Goal: Task Accomplishment & Management: Manage account settings

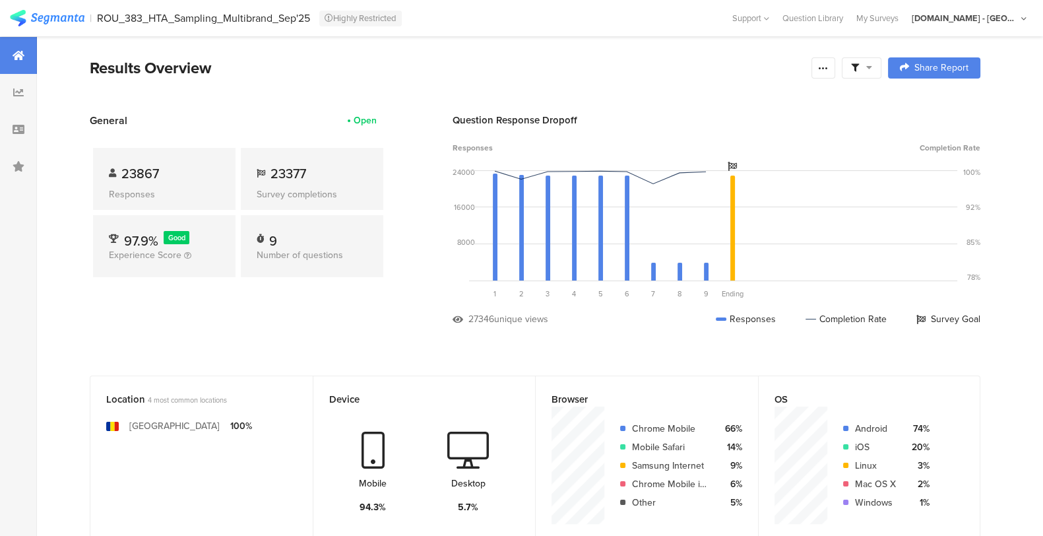
click at [476, 457] on icon at bounding box center [468, 449] width 42 height 37
click at [439, 213] on section "General Open 23867 Responses 23377 Survey completions 97.9% Good Experience Sco…" at bounding box center [535, 229] width 996 height 233
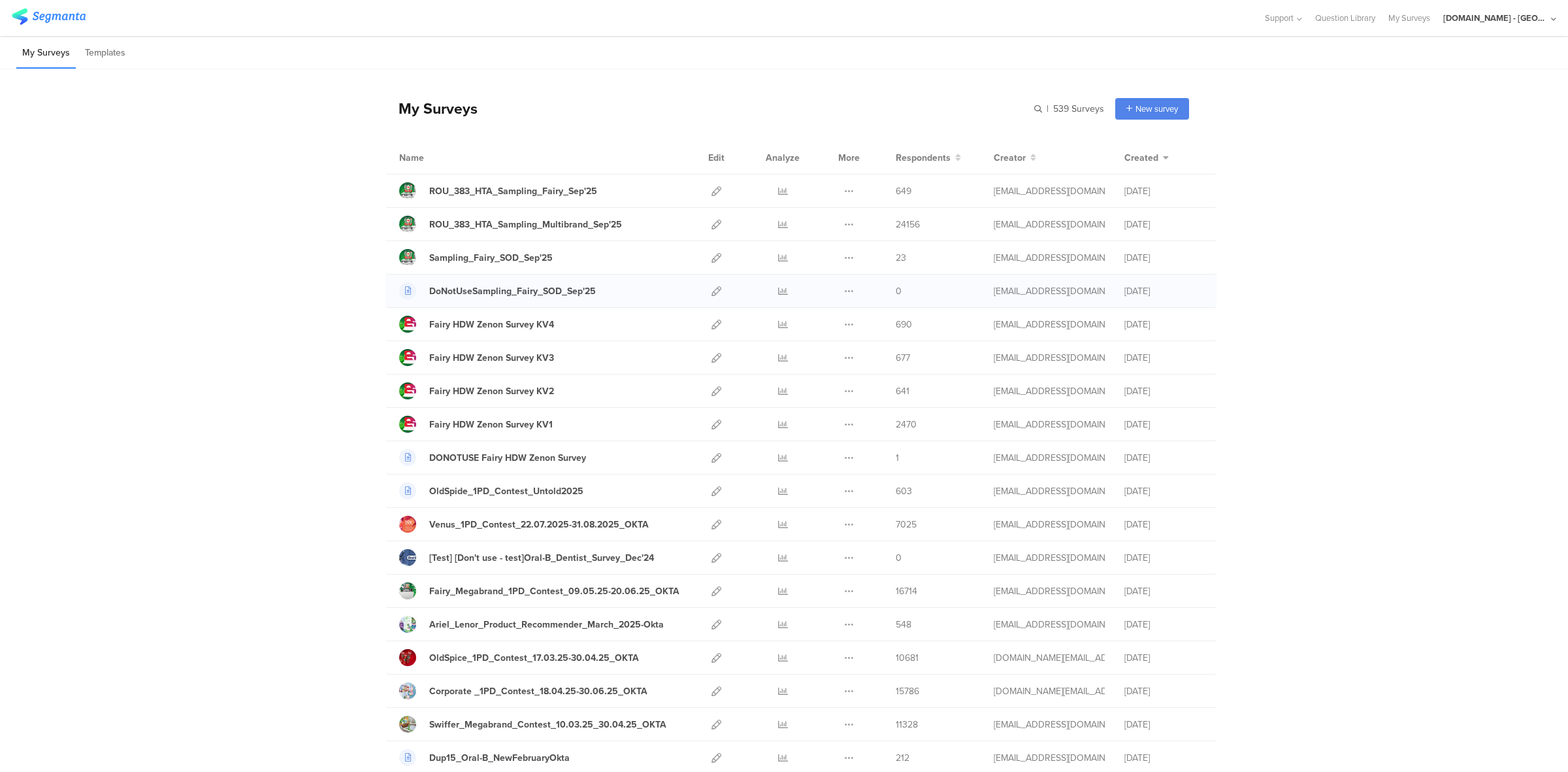
click at [837, 282] on div "Duplicate Export" at bounding box center [849, 290] width 28 height 33
click at [844, 285] on button at bounding box center [849, 290] width 10 height 33
click at [1034, 103] on input "text" at bounding box center [1012, 109] width 183 height 22
type input "post sampling"
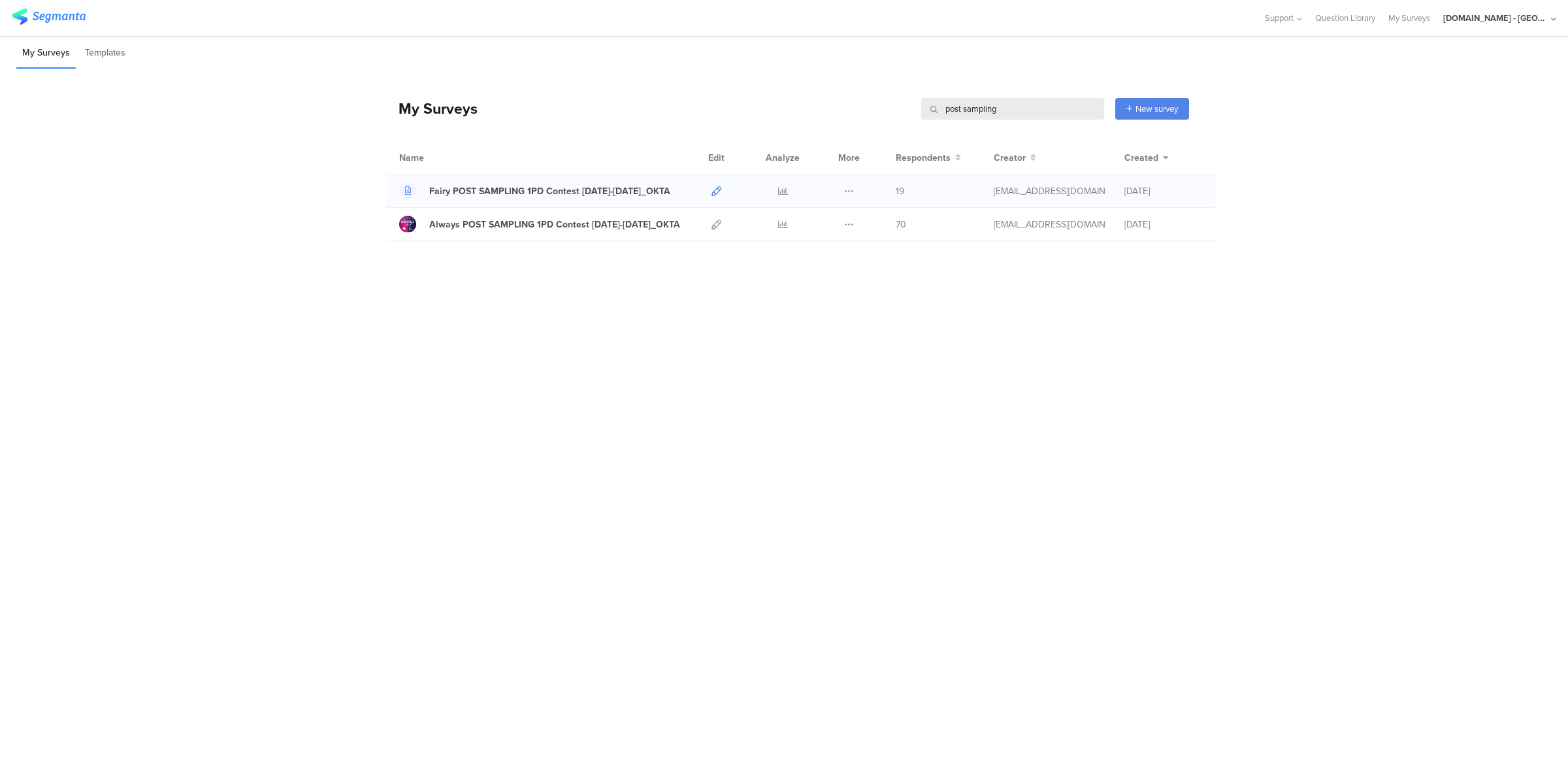
click at [715, 191] on icon at bounding box center [716, 191] width 10 height 10
click at [1537, 18] on div "Youtil.ro - Romania" at bounding box center [1496, 18] width 105 height 13
click at [1451, 79] on span "JoltX Greece" at bounding box center [1455, 84] width 101 height 13
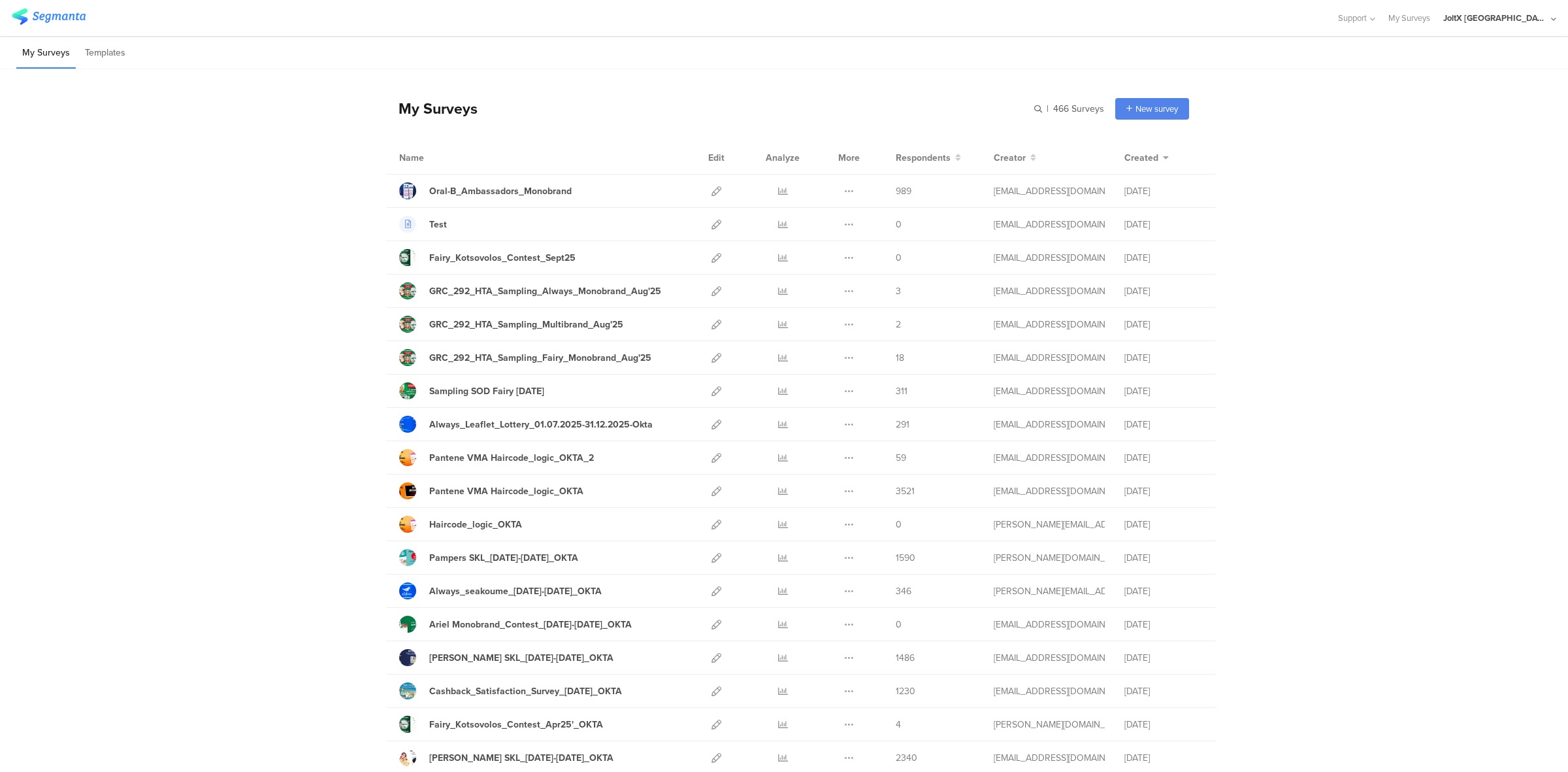
click at [1026, 111] on div "My Surveys | 466 Surveys New survey Start from scratch Choose from templates" at bounding box center [786, 108] width 803 height 53
click at [1049, 109] on input "text" at bounding box center [1012, 109] width 183 height 22
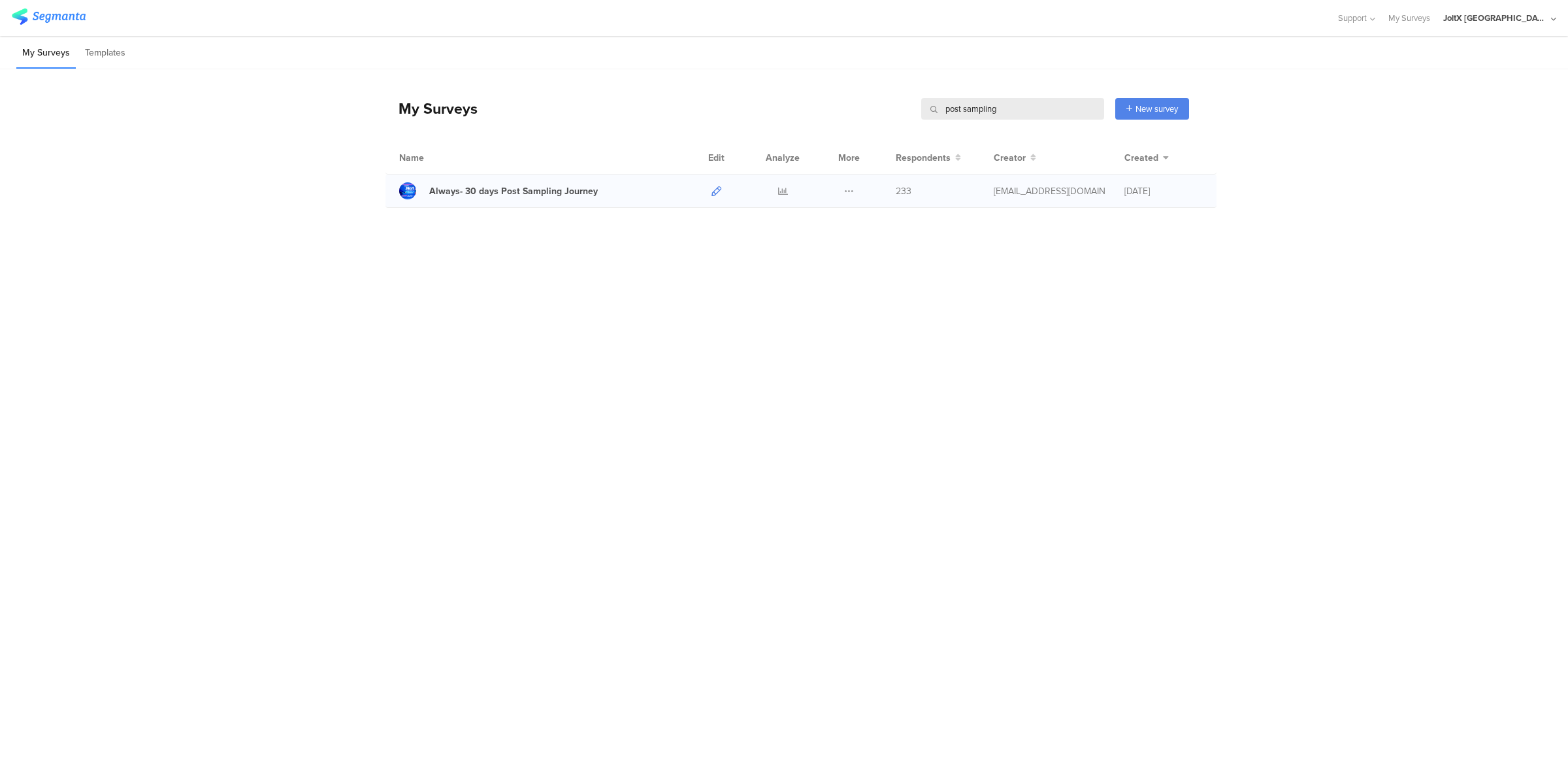
click at [717, 193] on icon at bounding box center [716, 191] width 10 height 10
click at [965, 103] on input "post sampling" at bounding box center [1012, 109] width 183 height 22
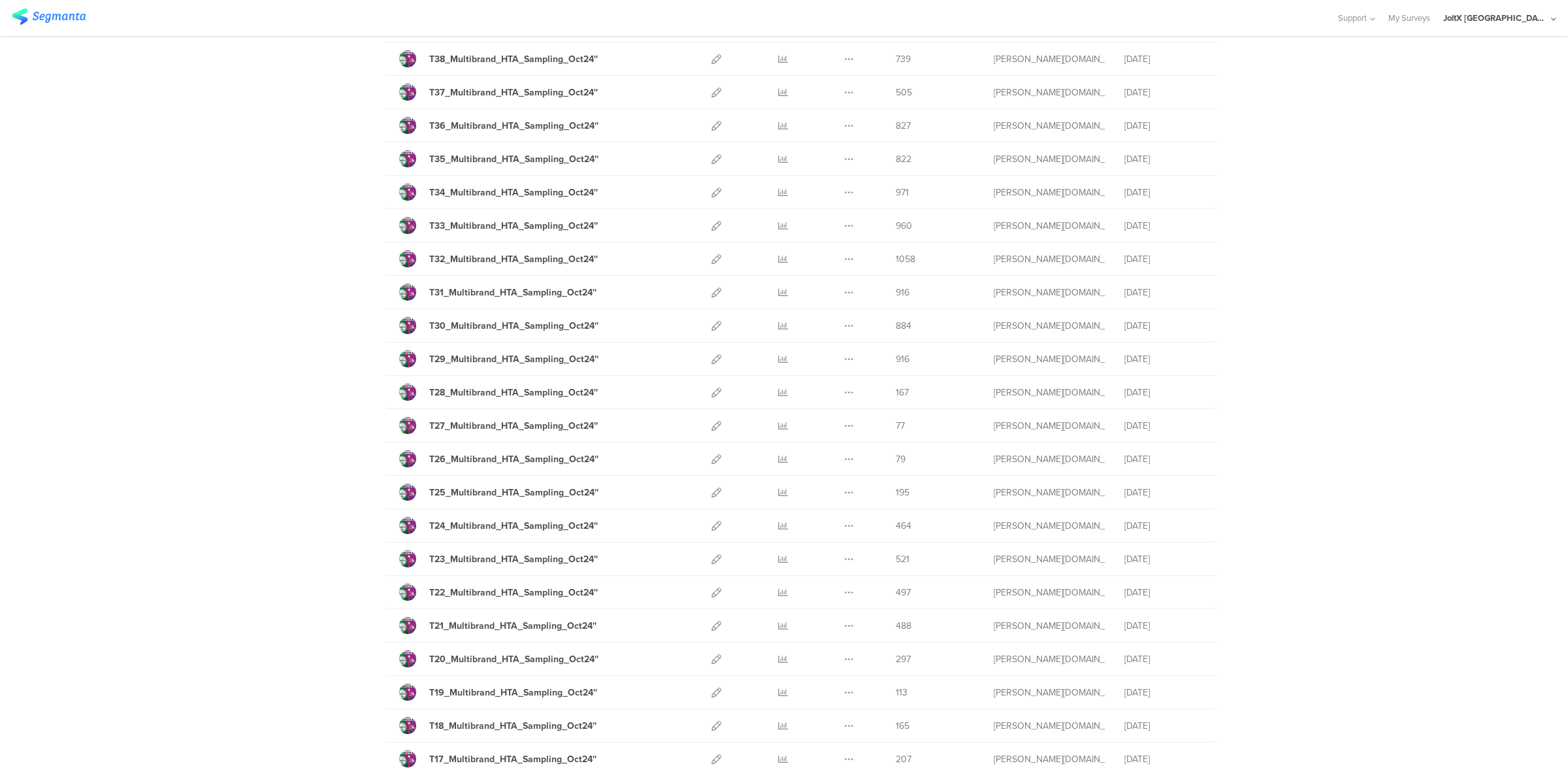
scroll to position [1215, 0]
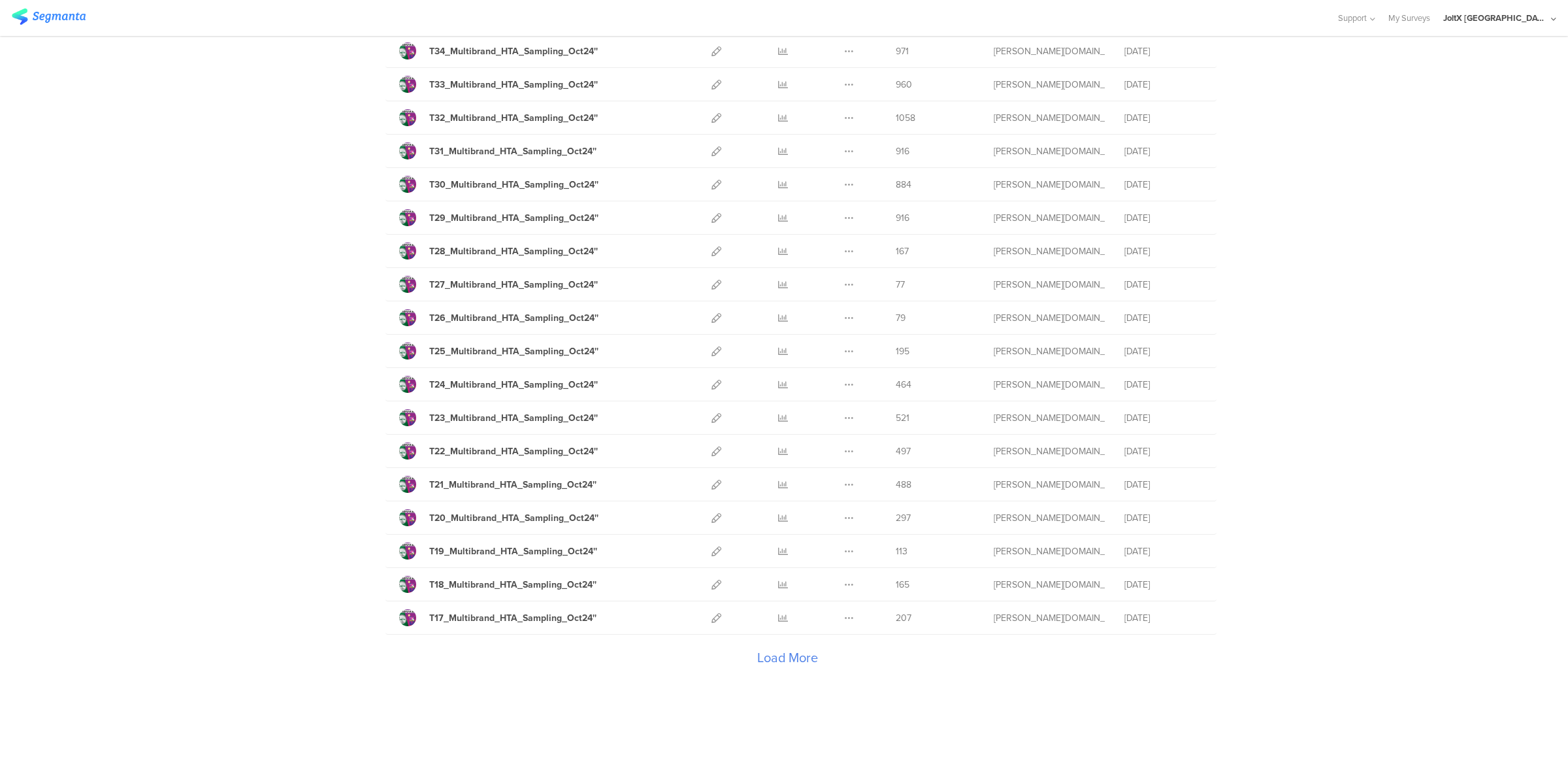
type input "sampling"
click at [766, 649] on div "Load More" at bounding box center [786, 661] width 803 height 53
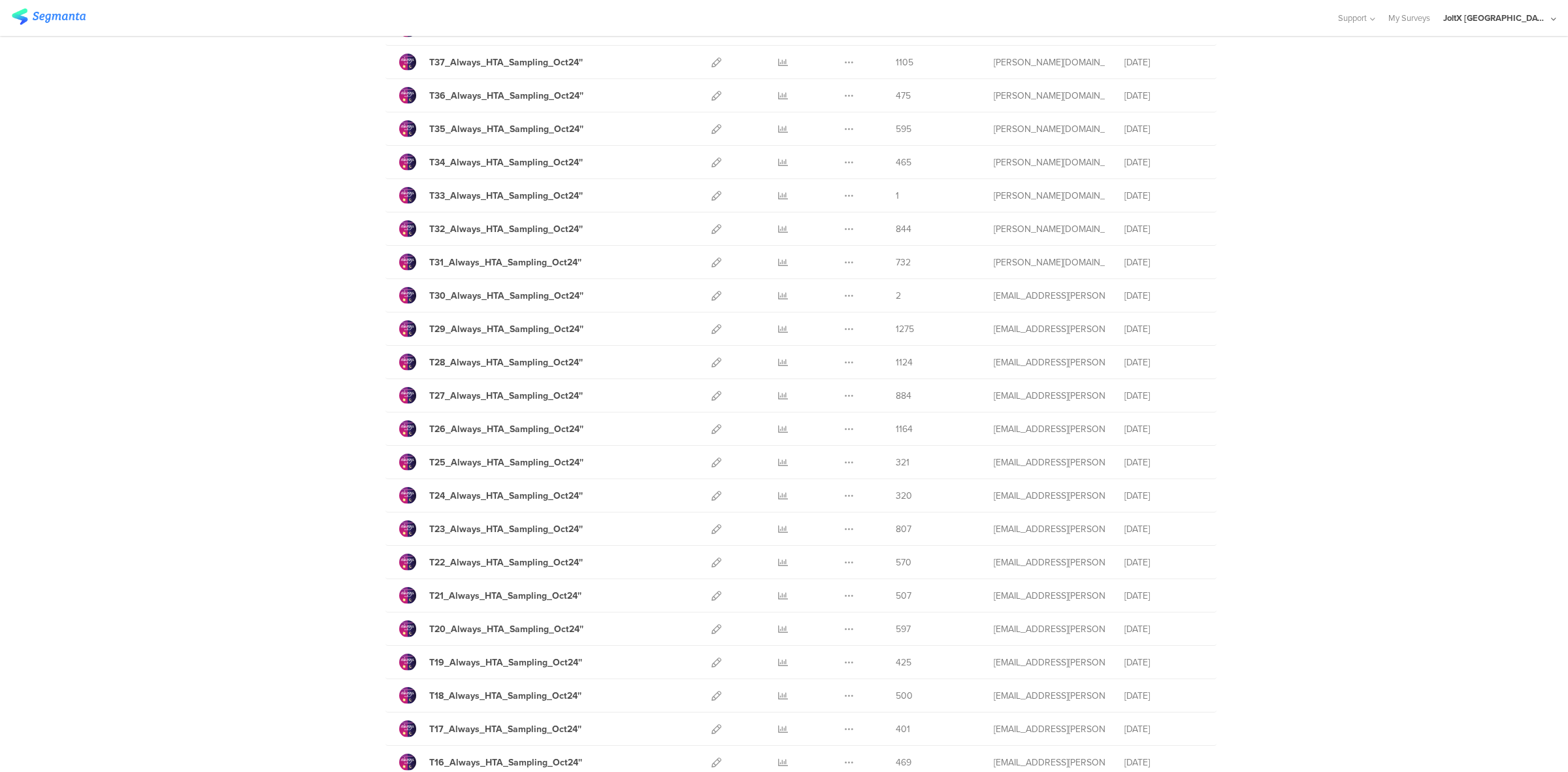
scroll to position [2891, 0]
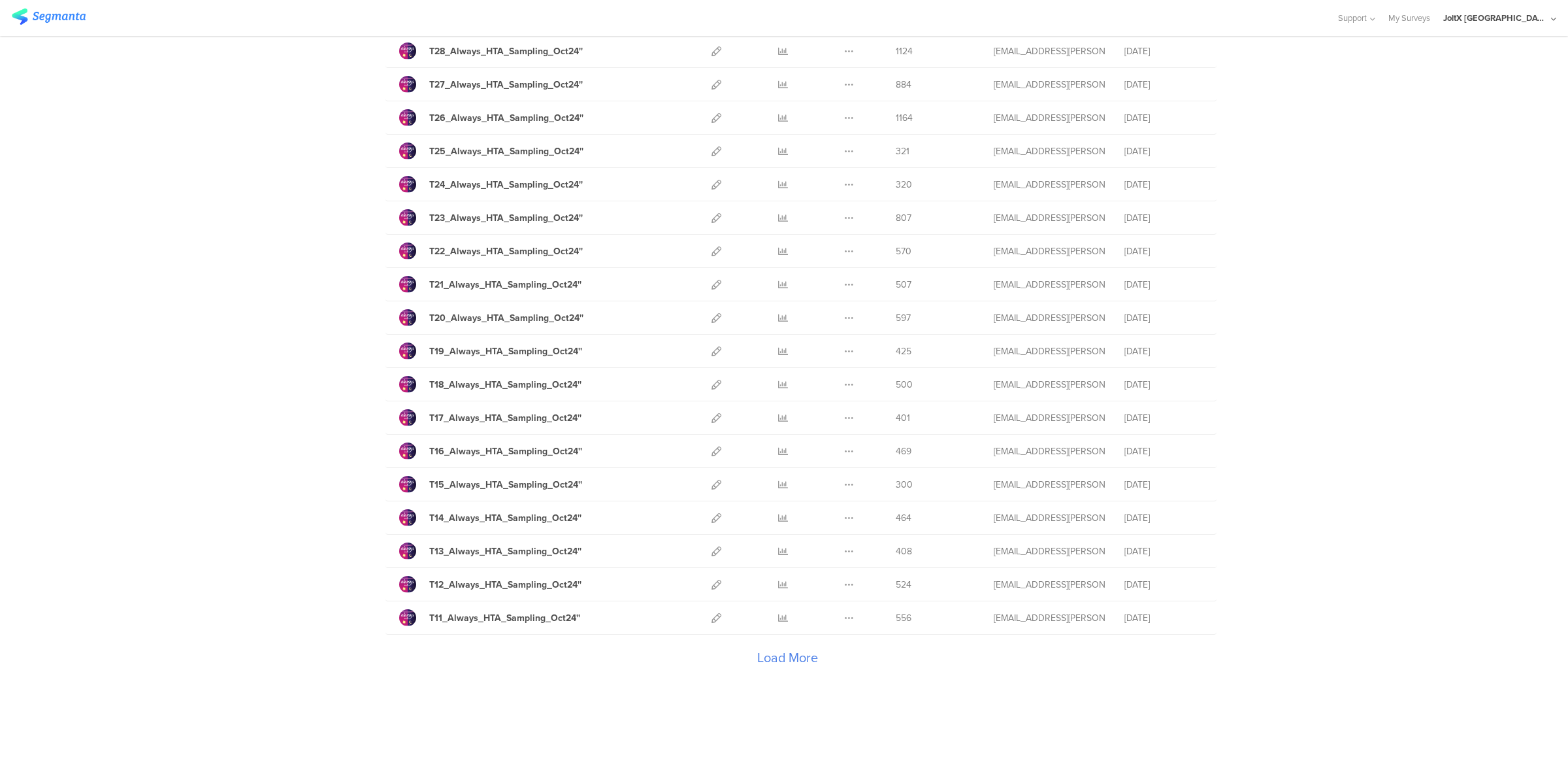
click at [752, 664] on div "Load More" at bounding box center [786, 661] width 803 height 53
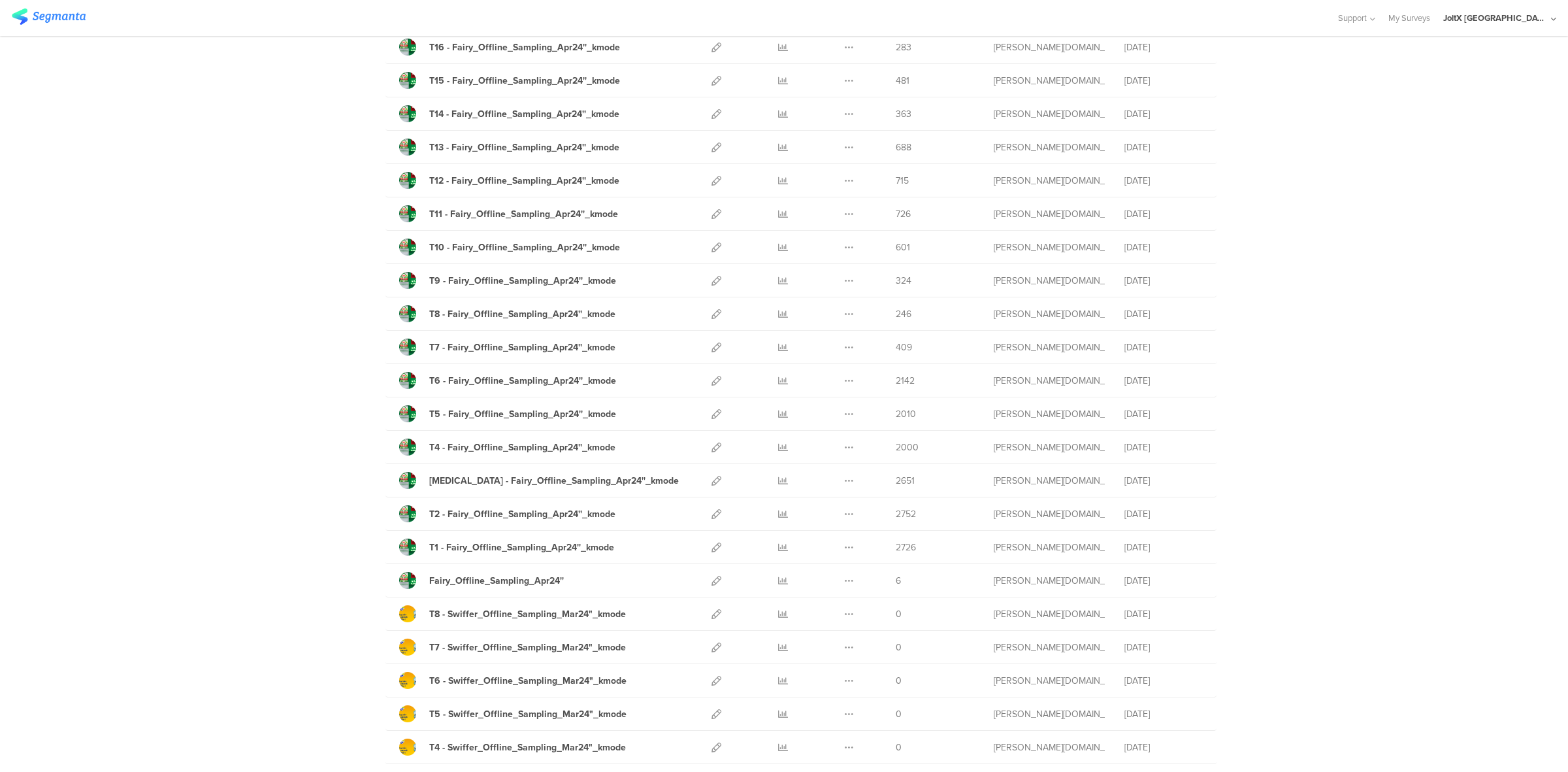
scroll to position [4566, 0]
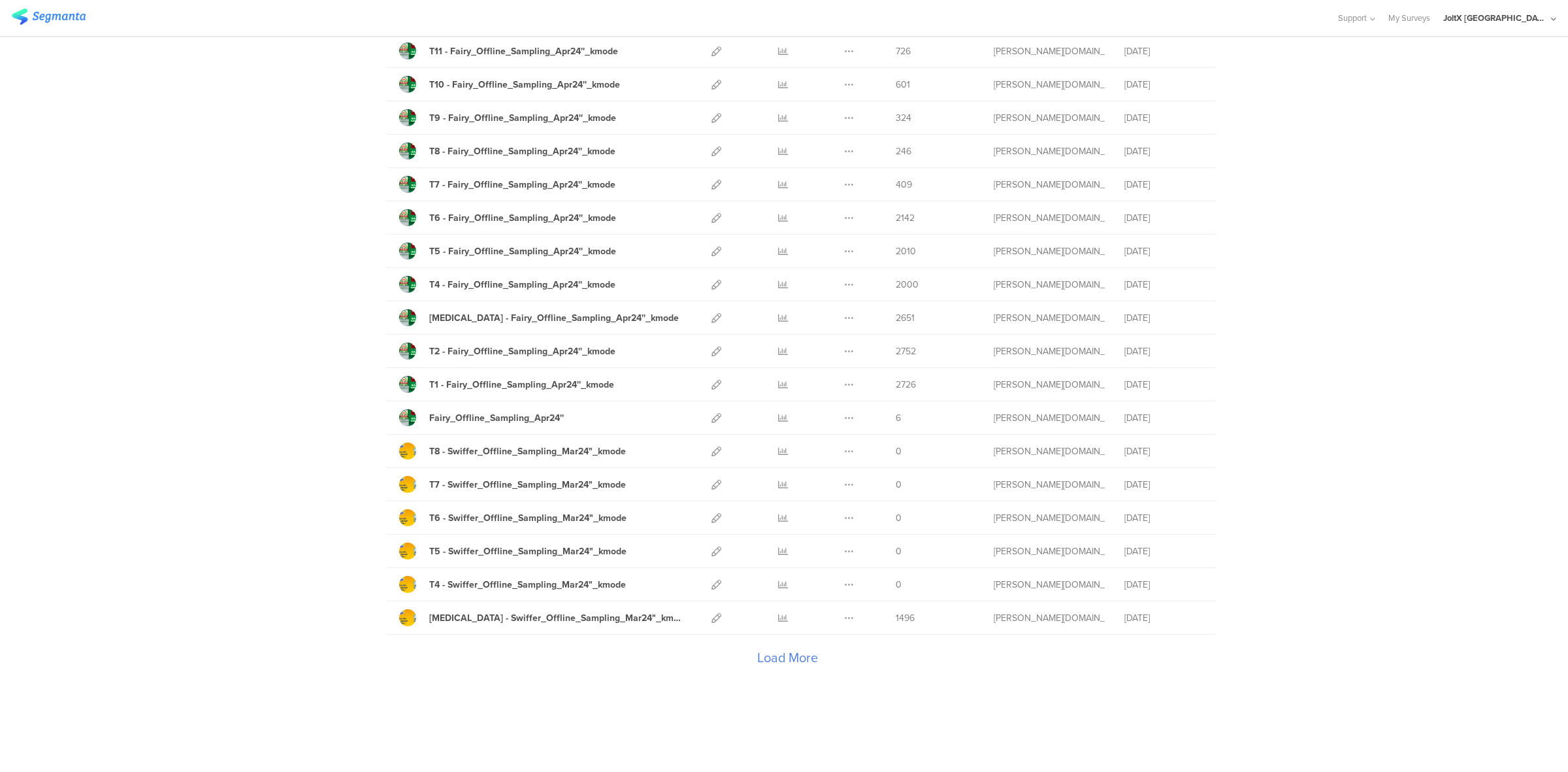
click at [786, 659] on div "Load More" at bounding box center [786, 661] width 803 height 53
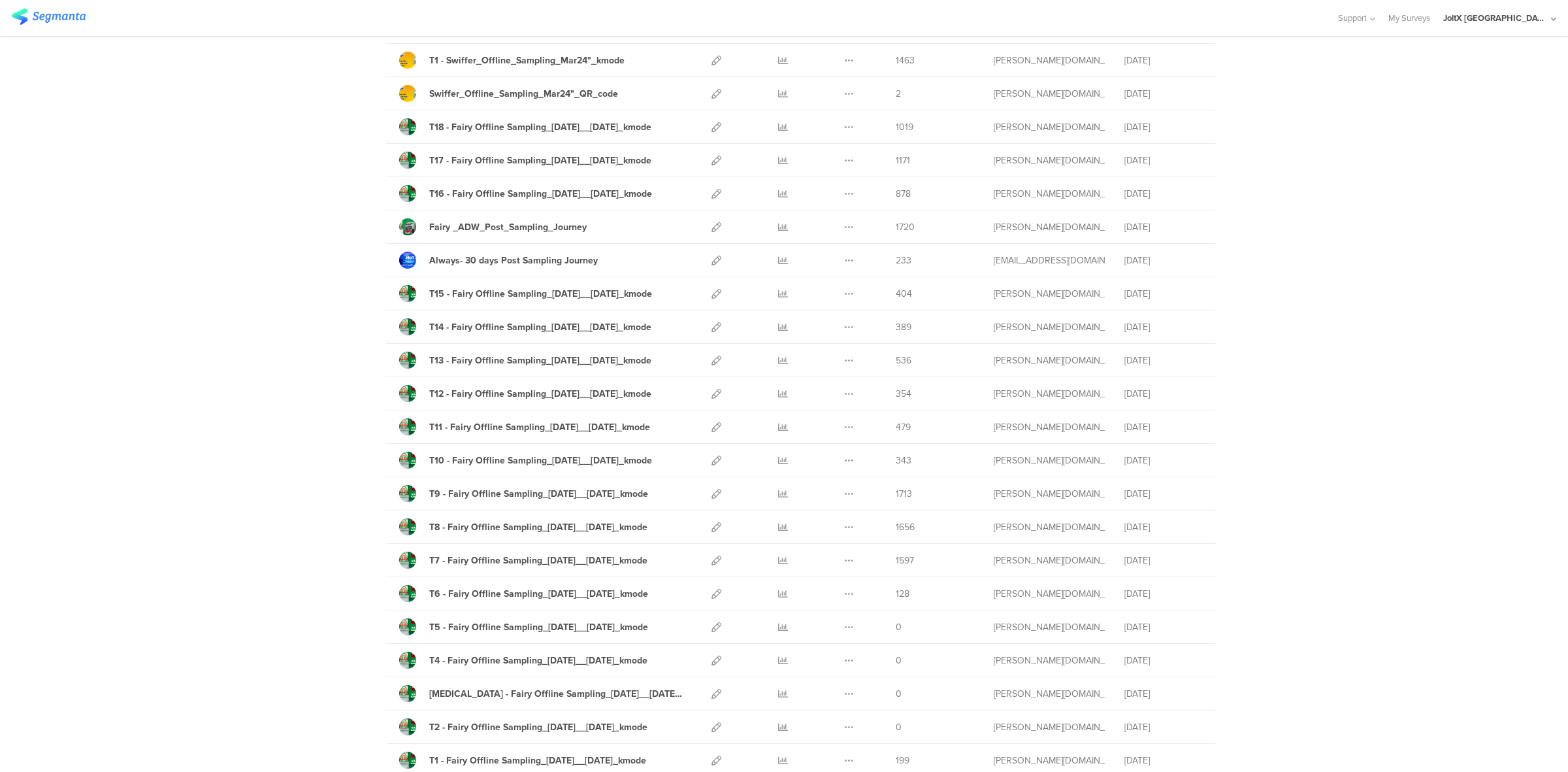
scroll to position [5166, 0]
click at [711, 232] on icon at bounding box center [716, 227] width 10 height 10
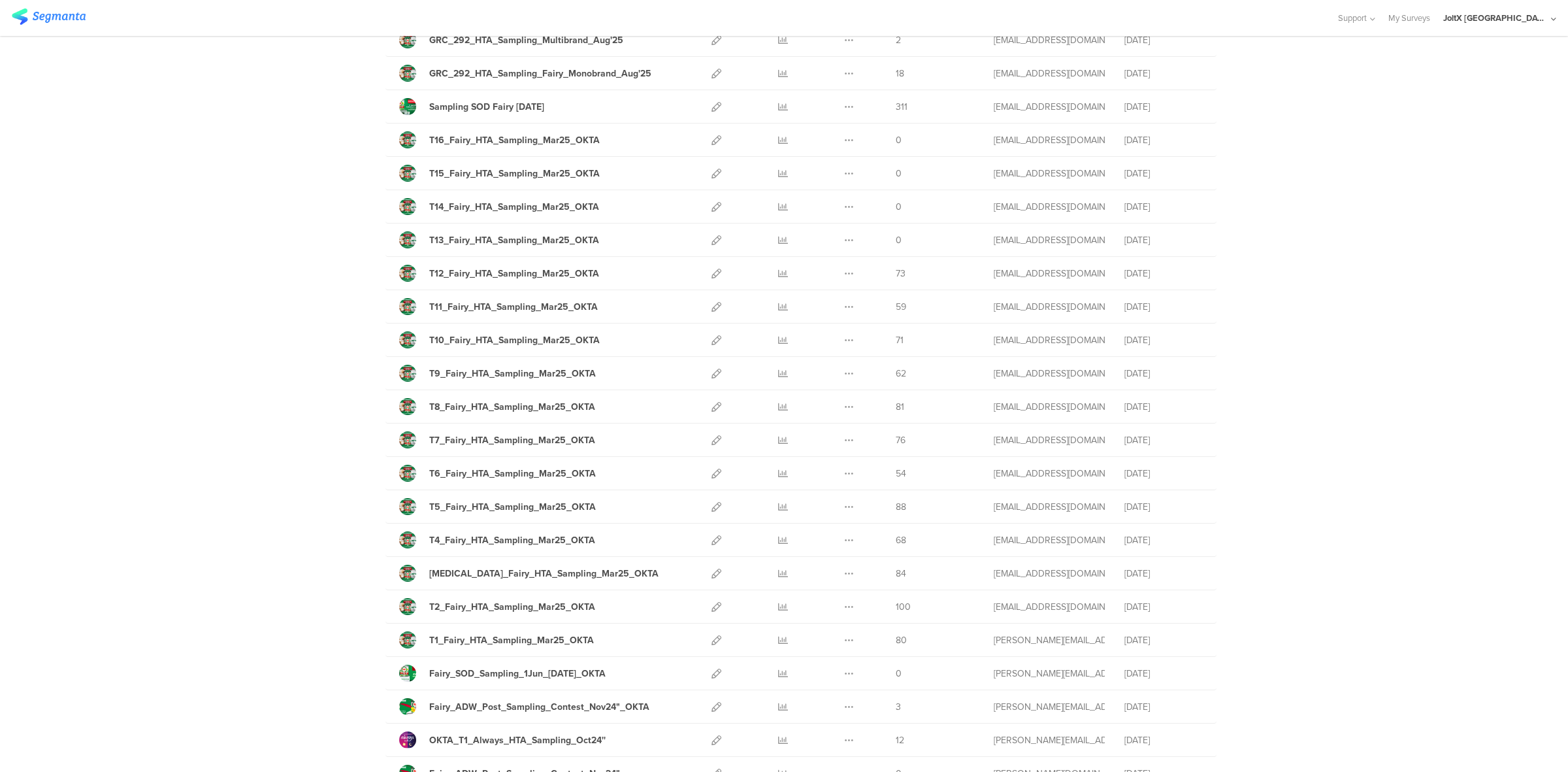
scroll to position [0, 0]
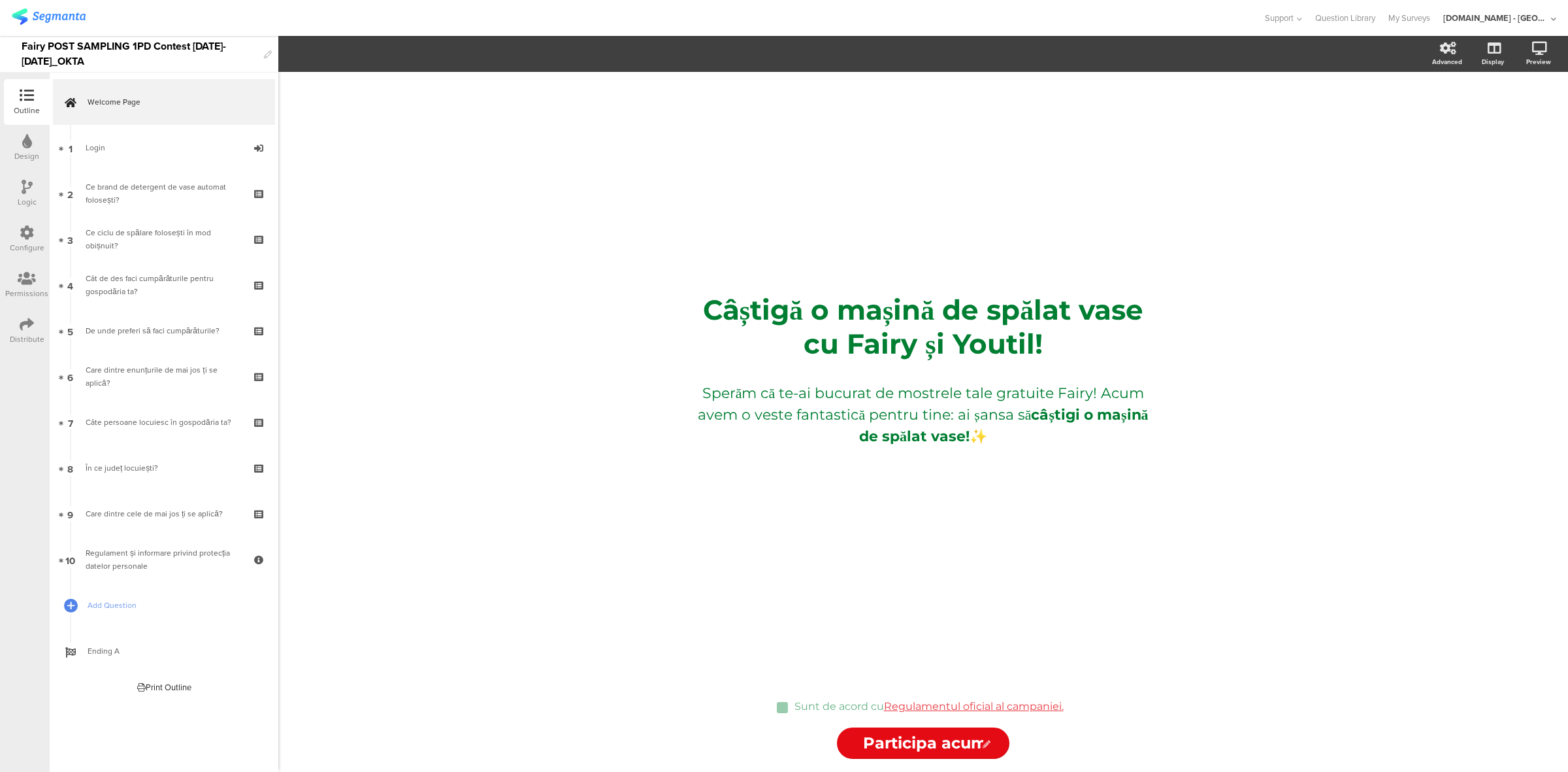
click at [30, 209] on div "Logic" at bounding box center [27, 193] width 46 height 46
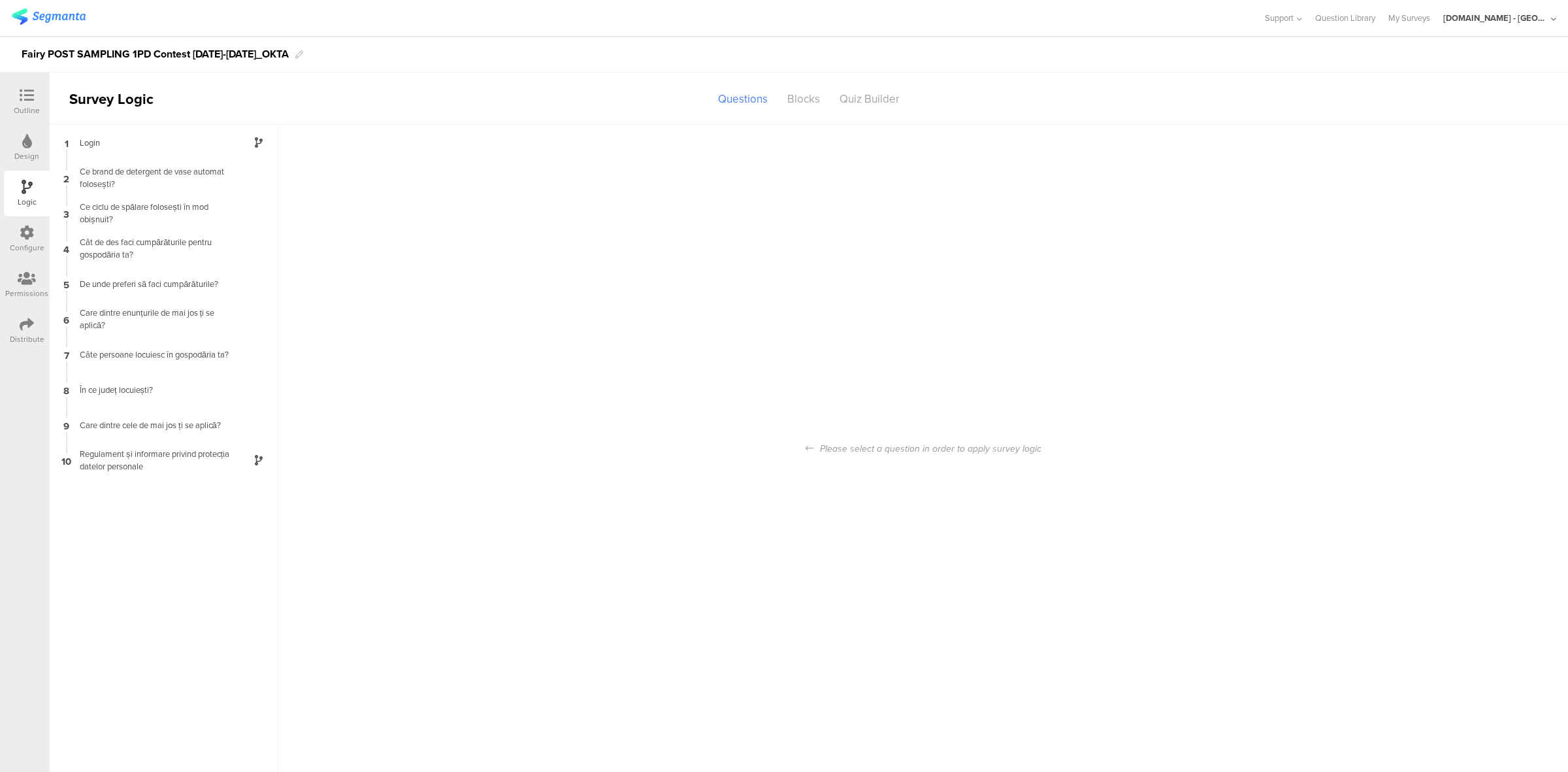
click at [24, 251] on div "Configure" at bounding box center [27, 248] width 35 height 12
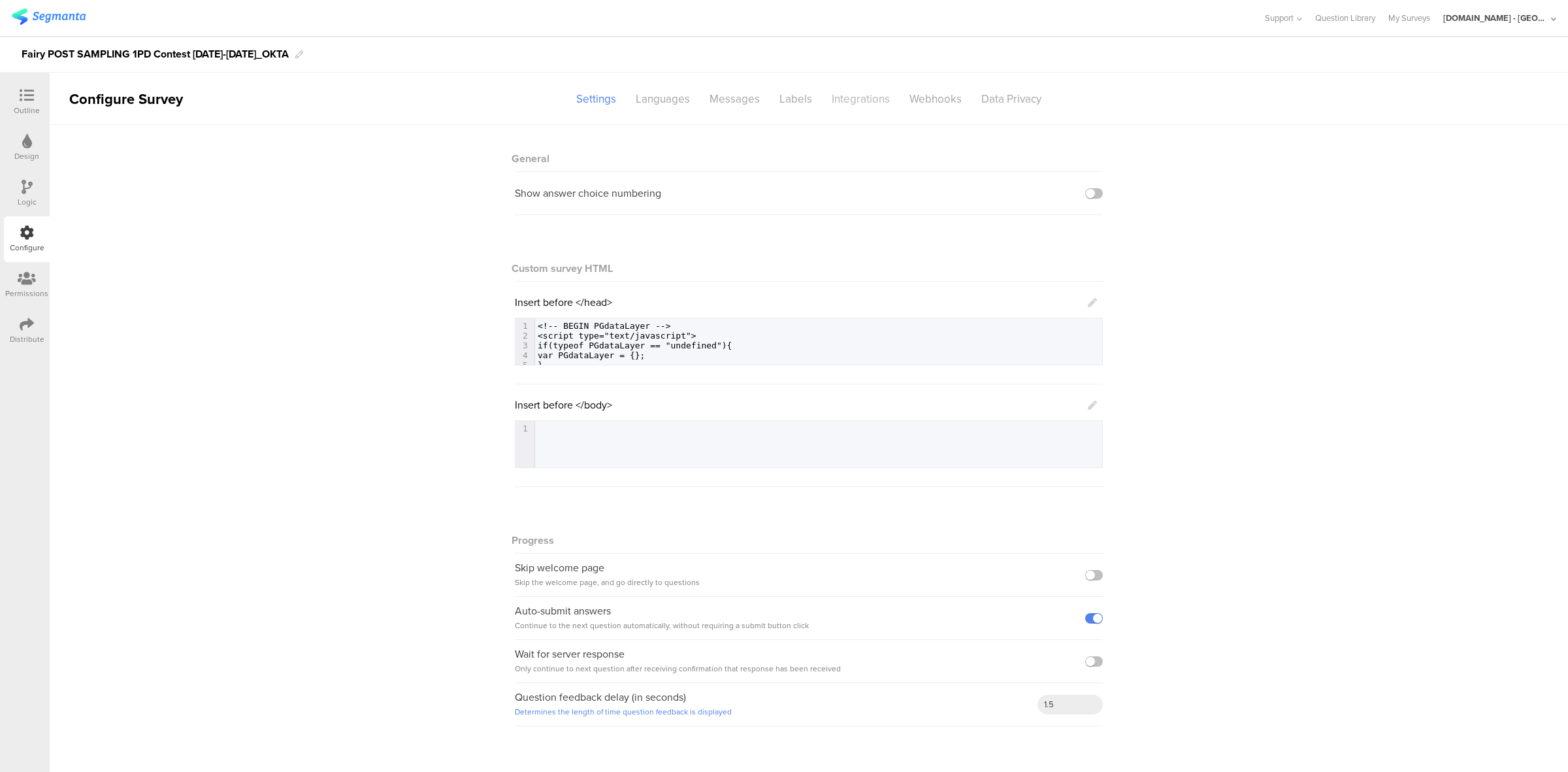
click at [857, 96] on div "Integrations" at bounding box center [861, 98] width 78 height 23
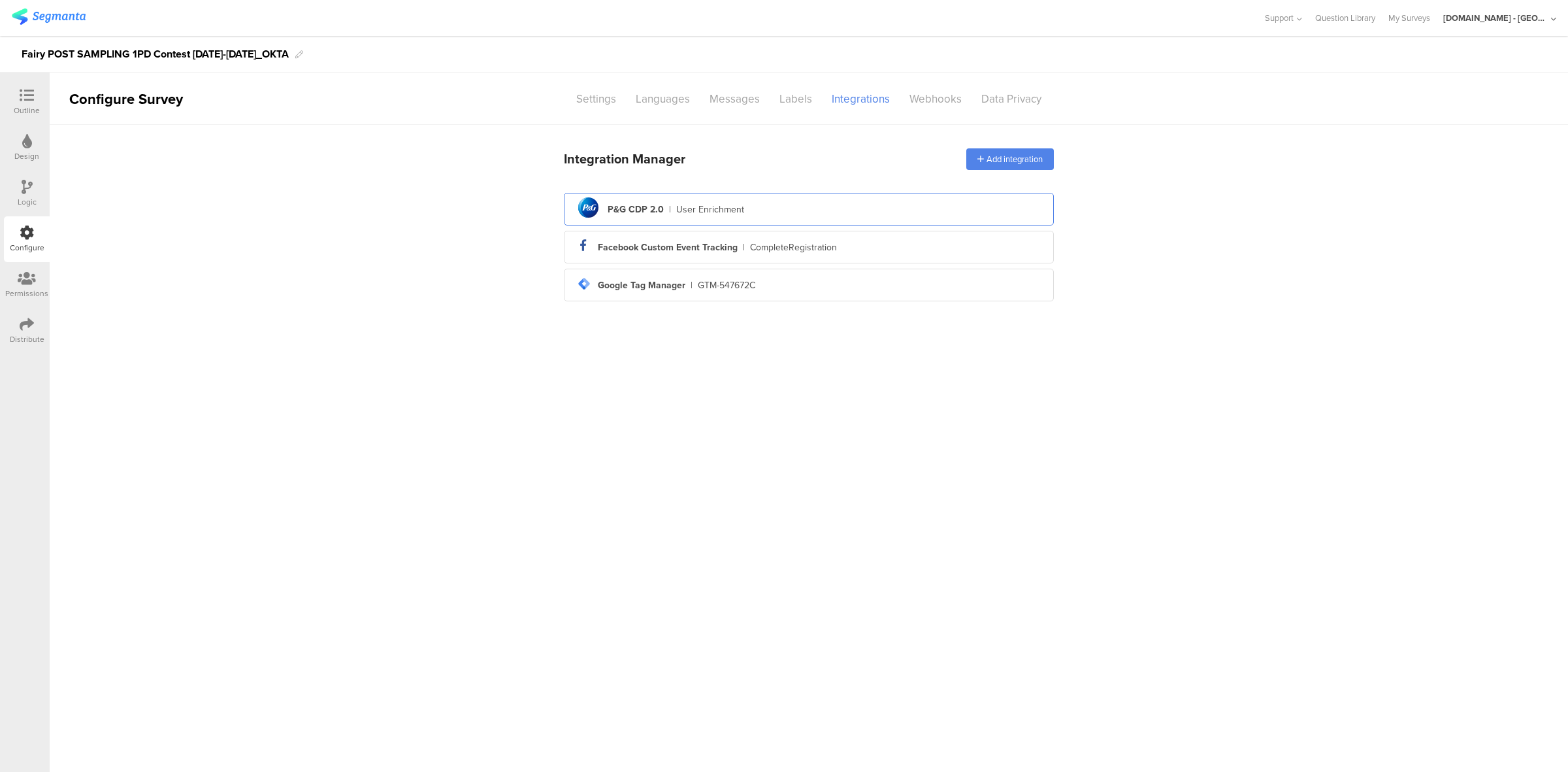
click at [723, 211] on div "User Enrichment" at bounding box center [710, 210] width 68 height 14
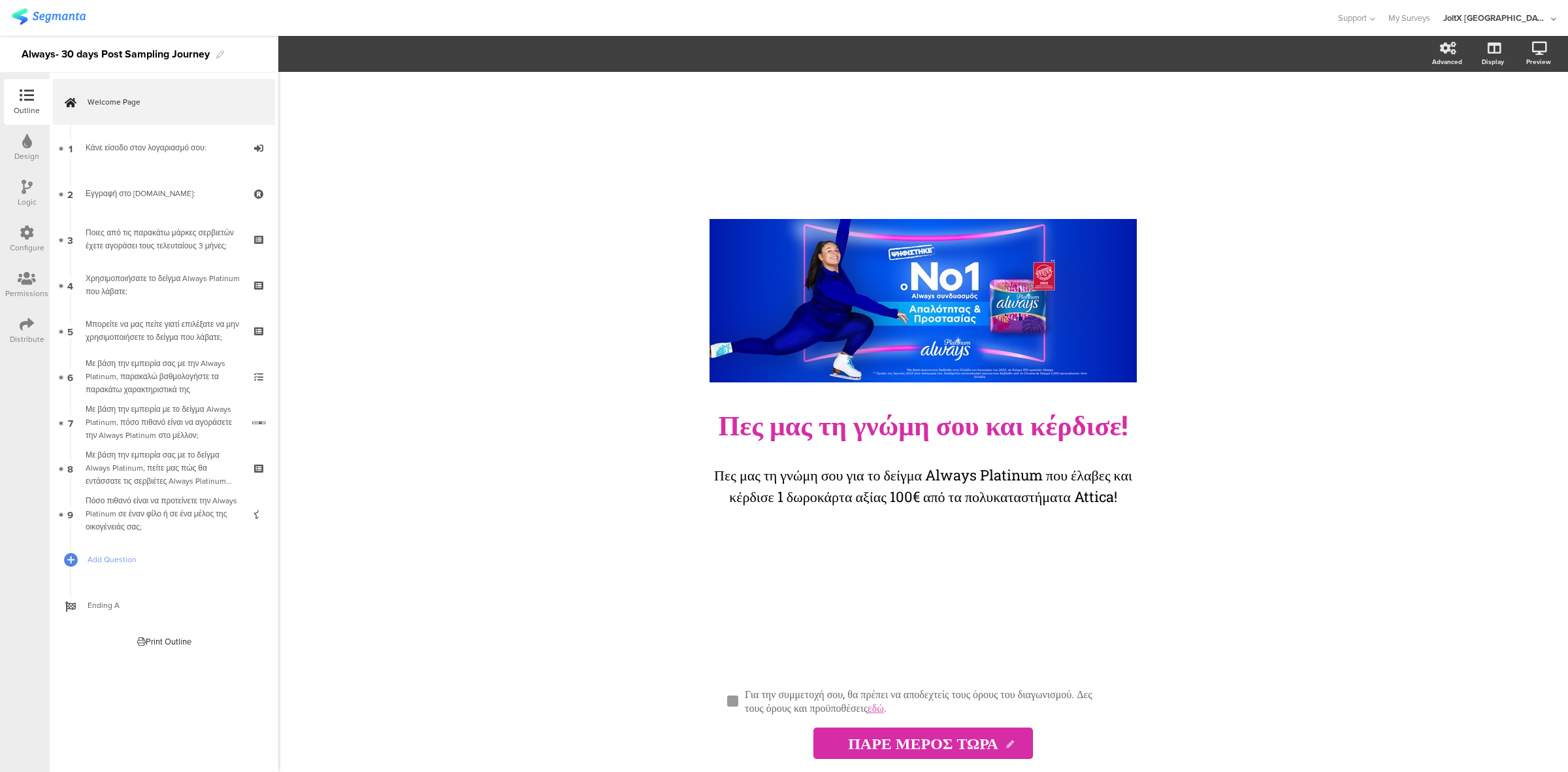
click at [24, 231] on icon at bounding box center [27, 233] width 15 height 15
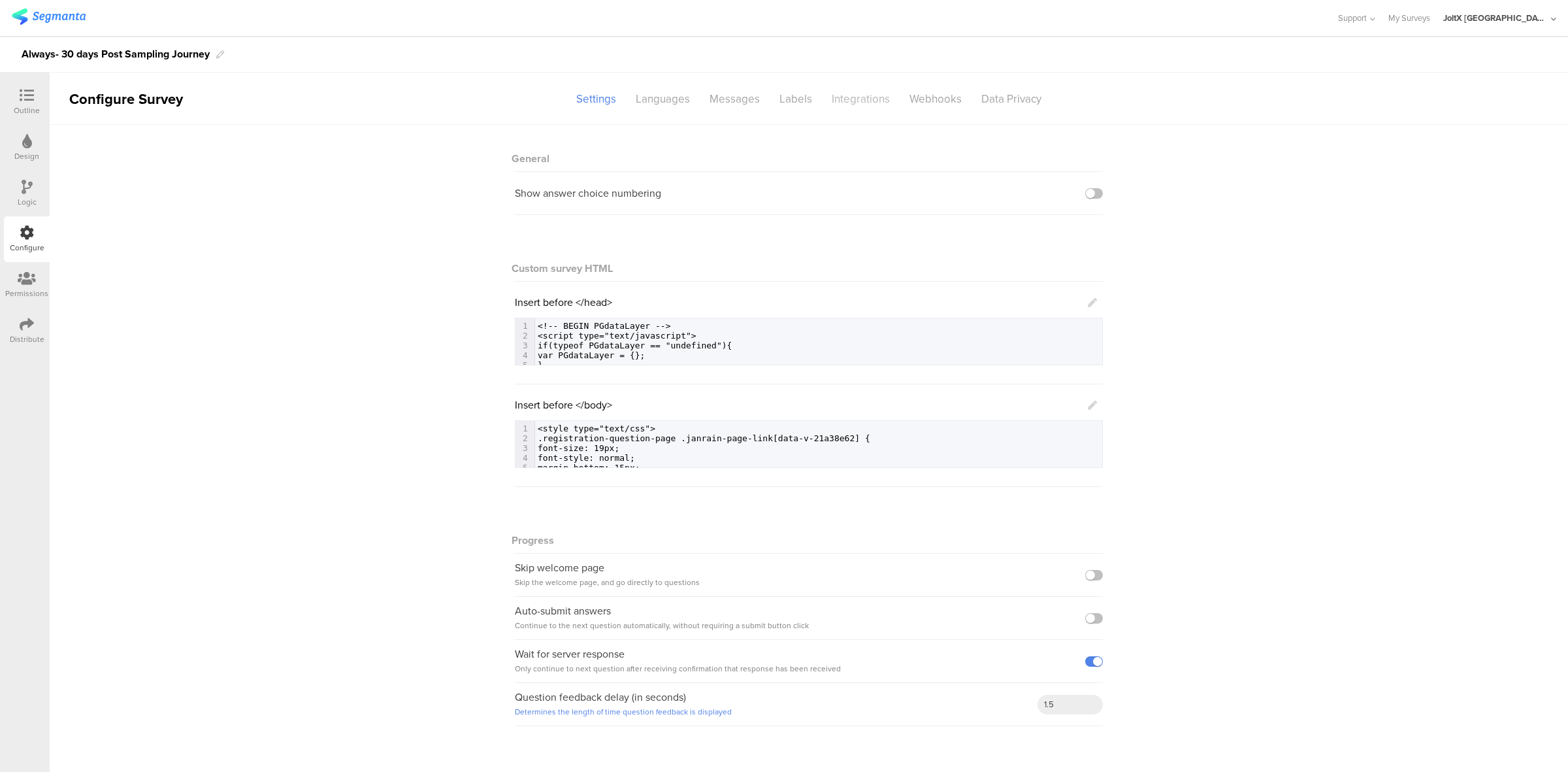
click at [850, 92] on div "Integrations" at bounding box center [861, 98] width 78 height 23
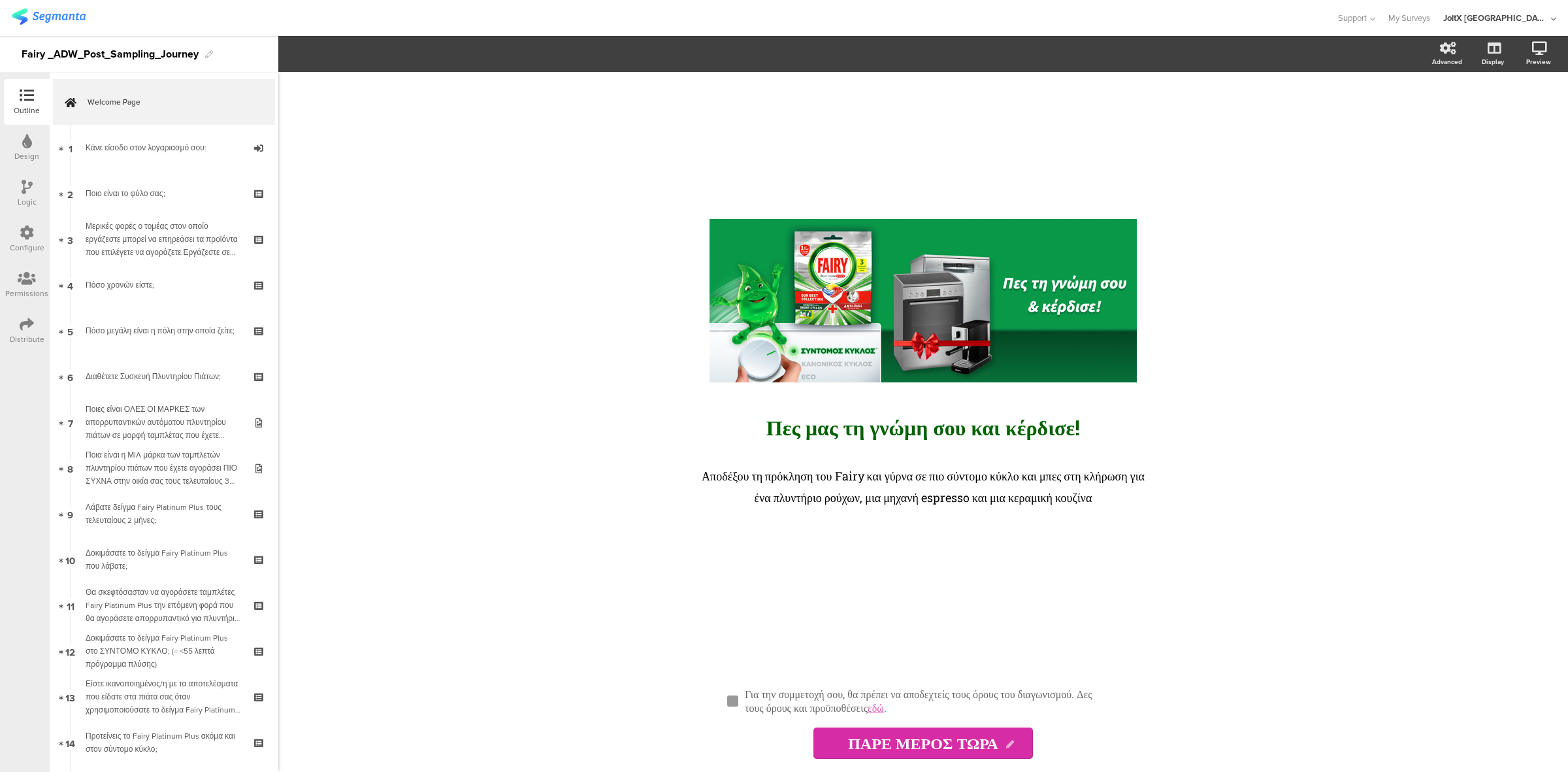
click at [25, 246] on div "Configure" at bounding box center [27, 248] width 35 height 12
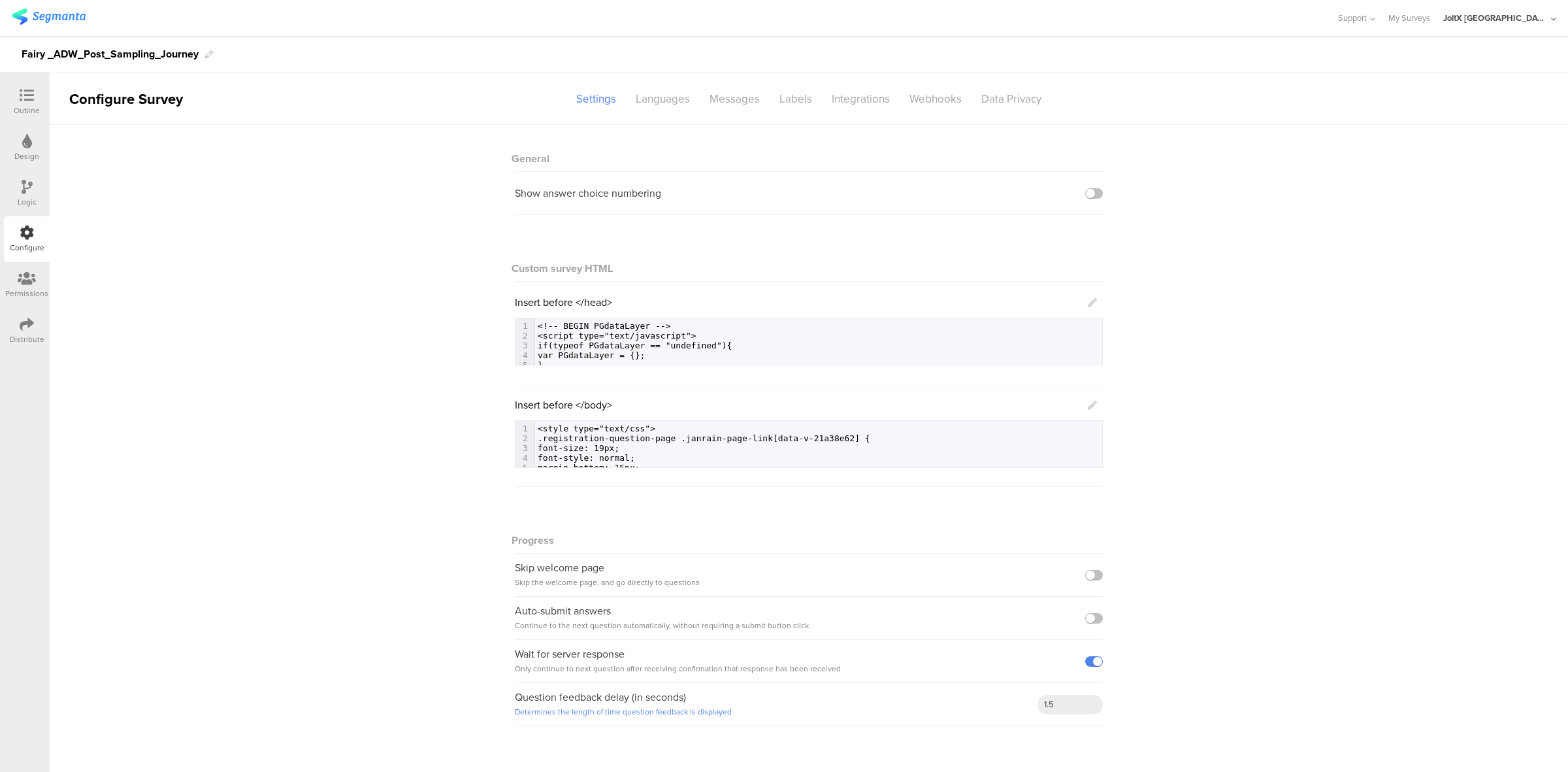
click at [866, 85] on sg-section-page-header "Configure Survey Settings Languages Messages Labels Integrations Webhooks Data …" at bounding box center [808, 98] width 1518 height 53
click at [863, 92] on div "Integrations" at bounding box center [861, 98] width 78 height 23
